Goal: Information Seeking & Learning: Learn about a topic

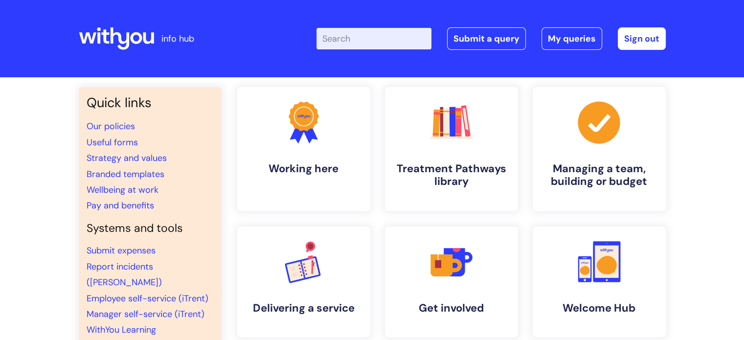
click at [131, 36] on icon at bounding box center [136, 38] width 12 height 12
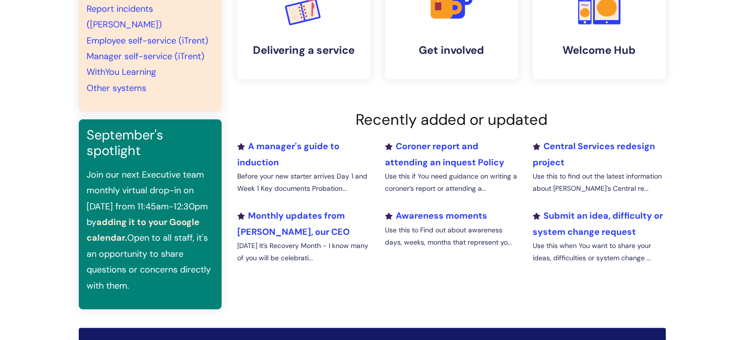
scroll to position [259, 0]
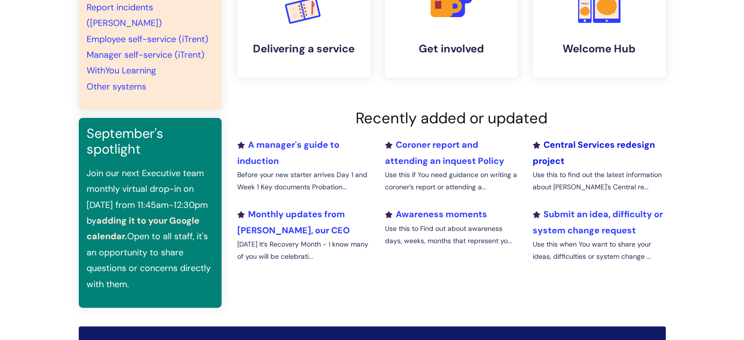
click at [600, 146] on link "Central Services redesign project" at bounding box center [593, 152] width 122 height 27
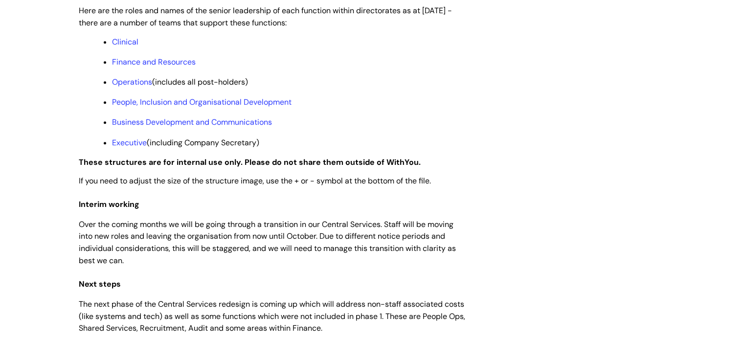
scroll to position [808, 0]
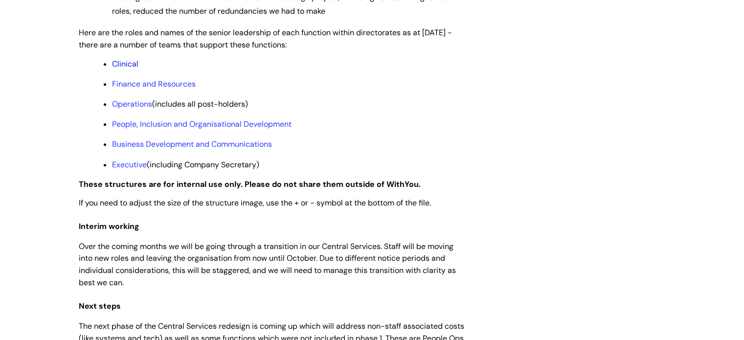
click at [123, 69] on link "Clinical" at bounding box center [125, 64] width 26 height 10
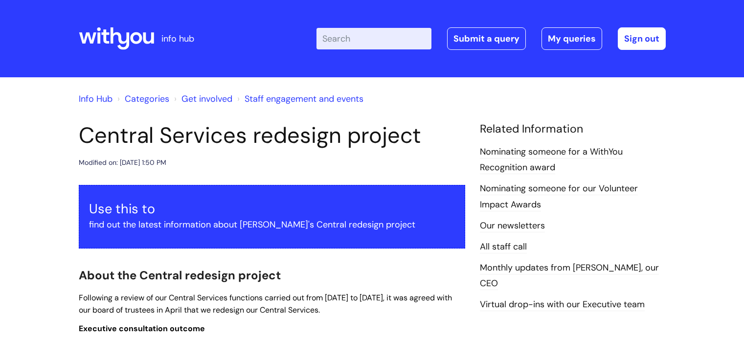
scroll to position [808, 0]
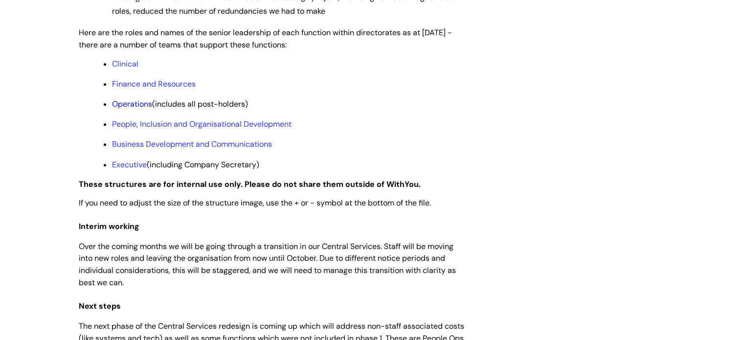
click at [130, 109] on link "Operations" at bounding box center [132, 104] width 40 height 10
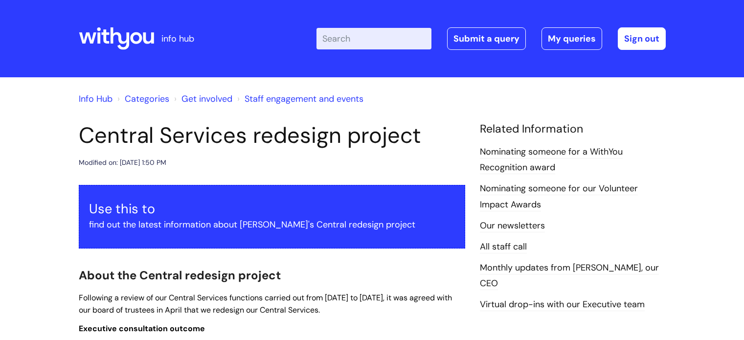
scroll to position [808, 0]
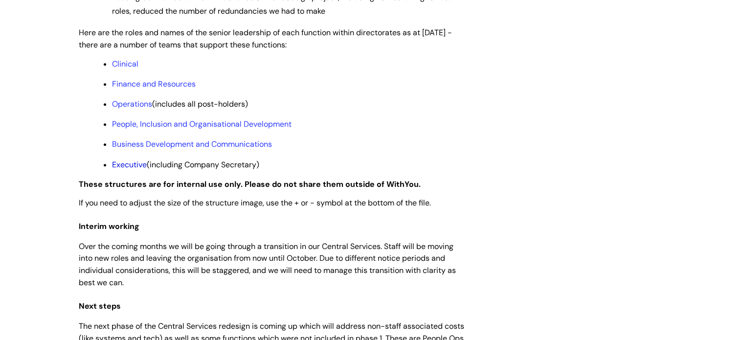
click at [133, 170] on link "Executive" at bounding box center [129, 165] width 35 height 10
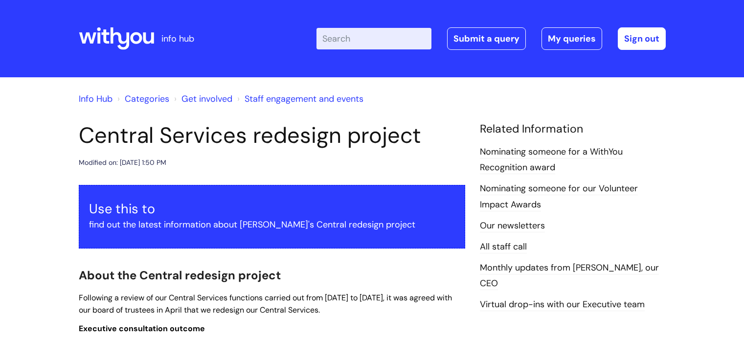
scroll to position [808, 0]
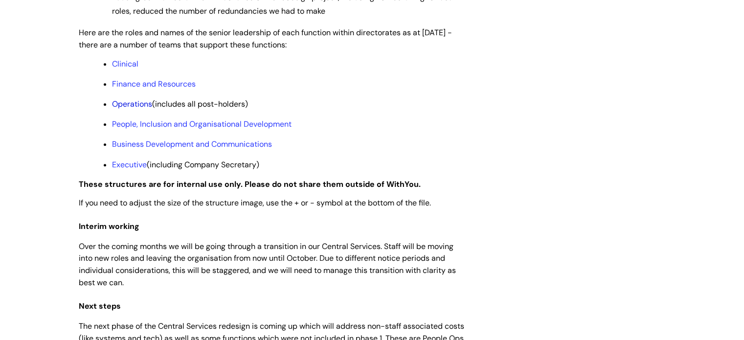
click at [135, 109] on link "Operations" at bounding box center [132, 104] width 40 height 10
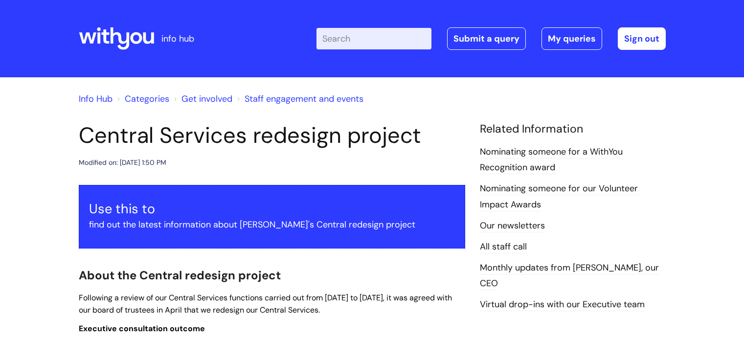
scroll to position [808, 0]
